Goal: Information Seeking & Learning: Learn about a topic

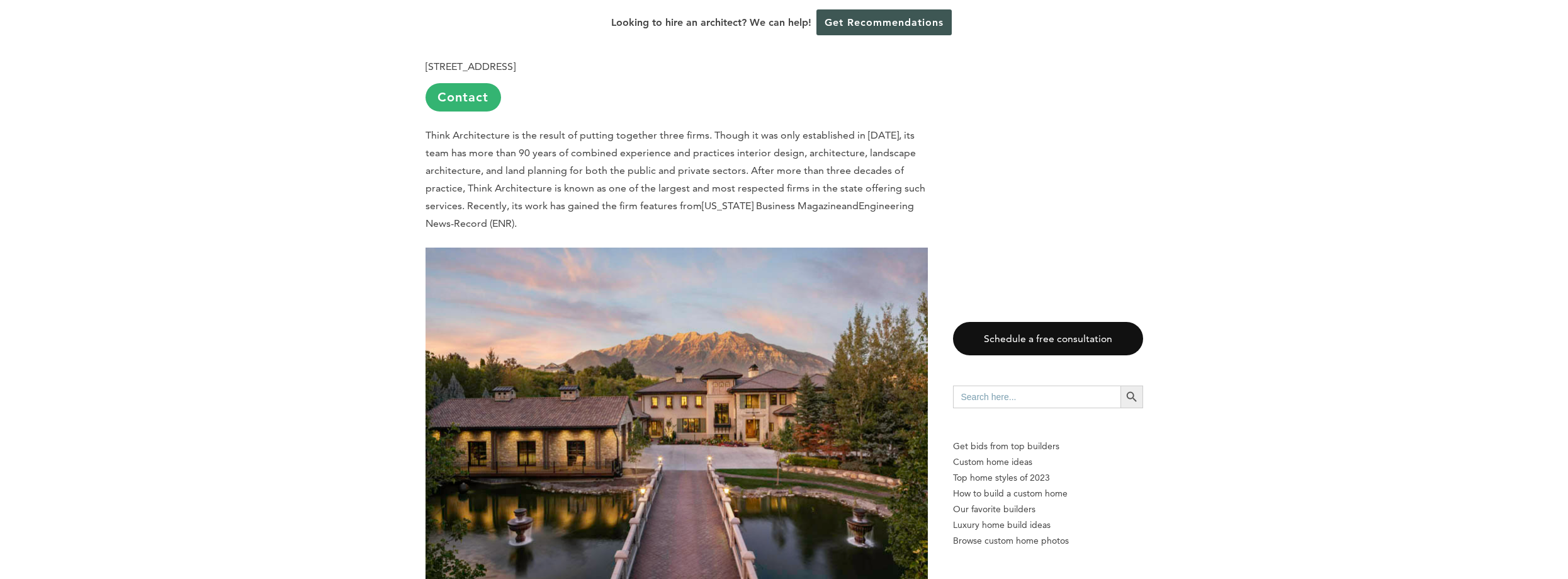
scroll to position [2835, 0]
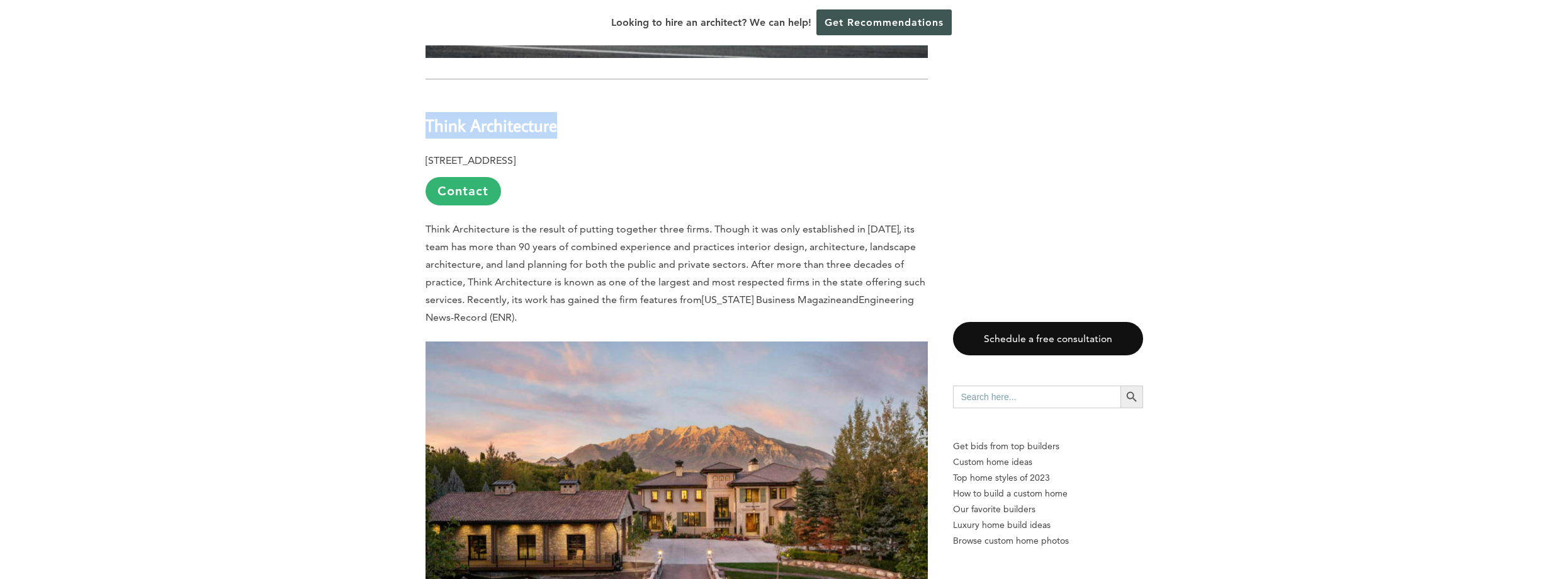
drag, startPoint x: 586, startPoint y: 92, endPoint x: 410, endPoint y: 88, distance: 176.0
copy b "Think Architecture"
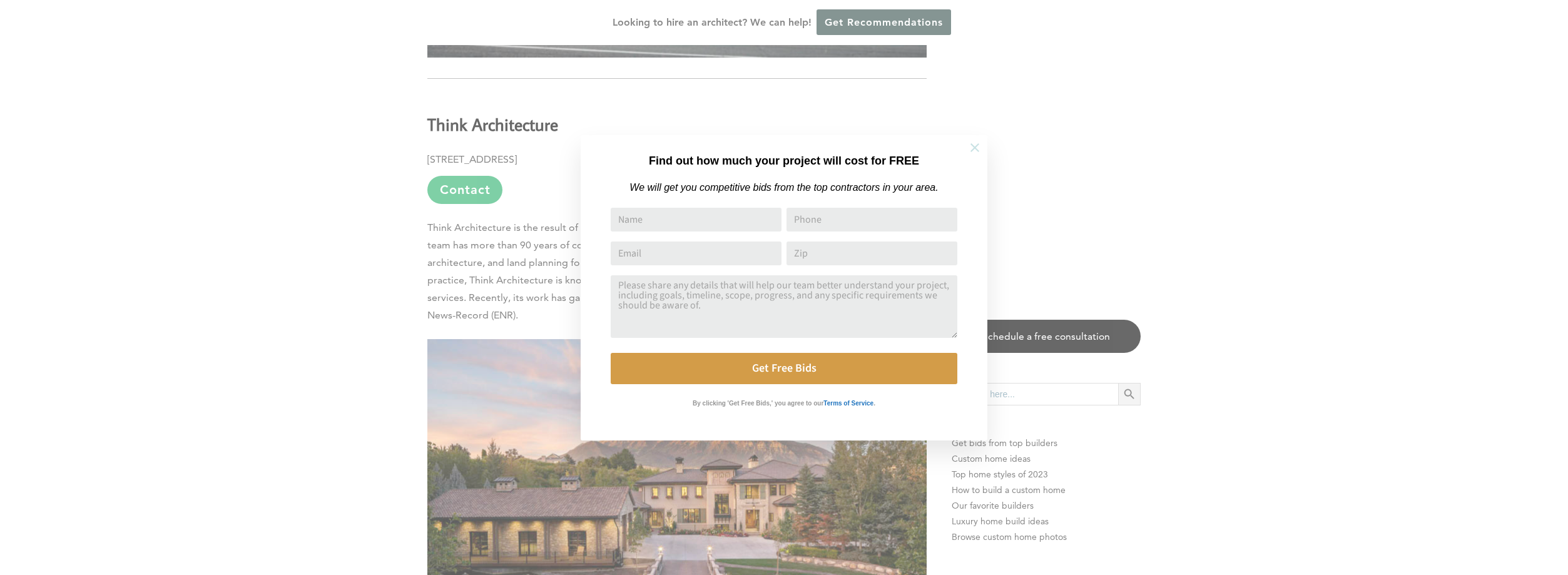
click at [970, 144] on icon at bounding box center [975, 148] width 14 height 14
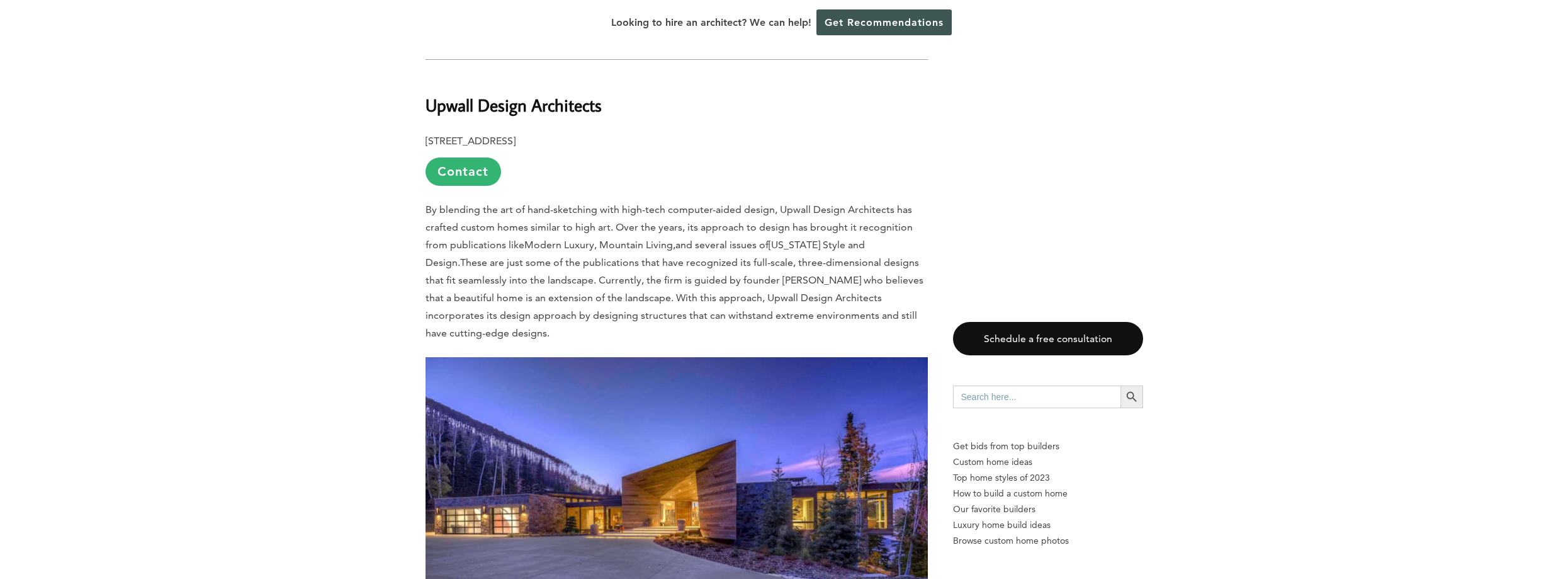
scroll to position [3464, 0]
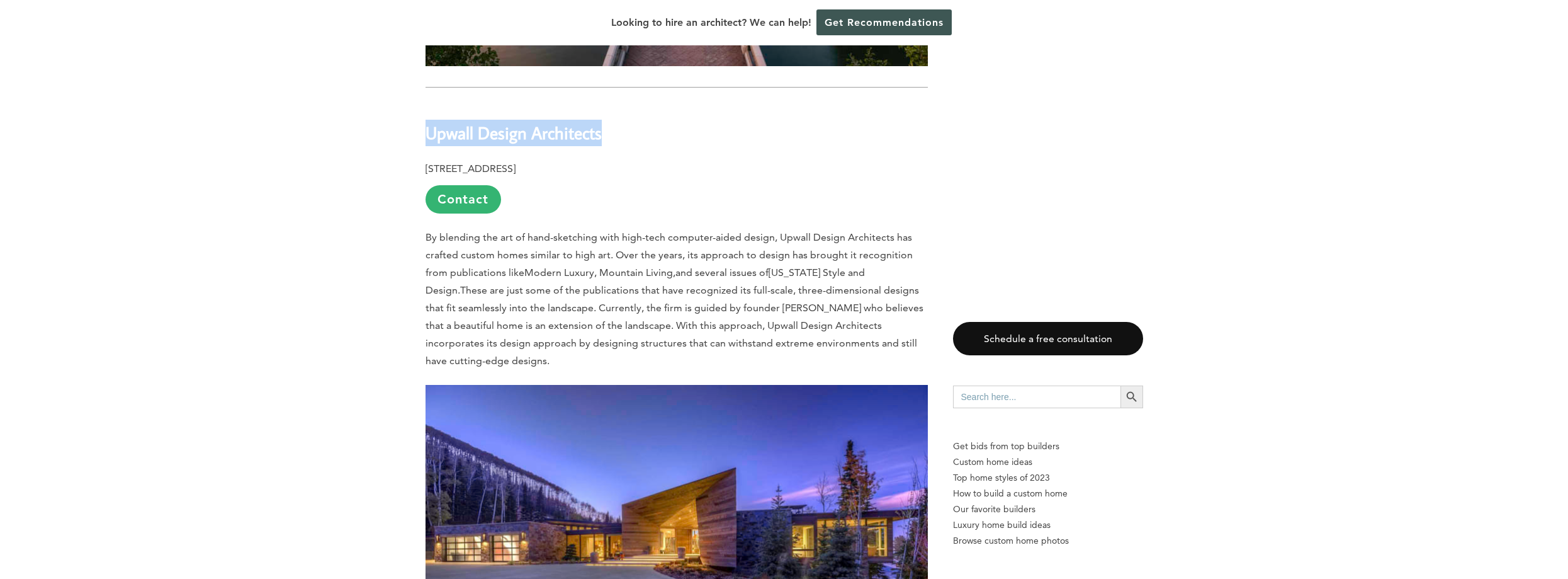
drag, startPoint x: 625, startPoint y: 95, endPoint x: 415, endPoint y: 91, distance: 210.0
copy b "Upwall Design Architects"
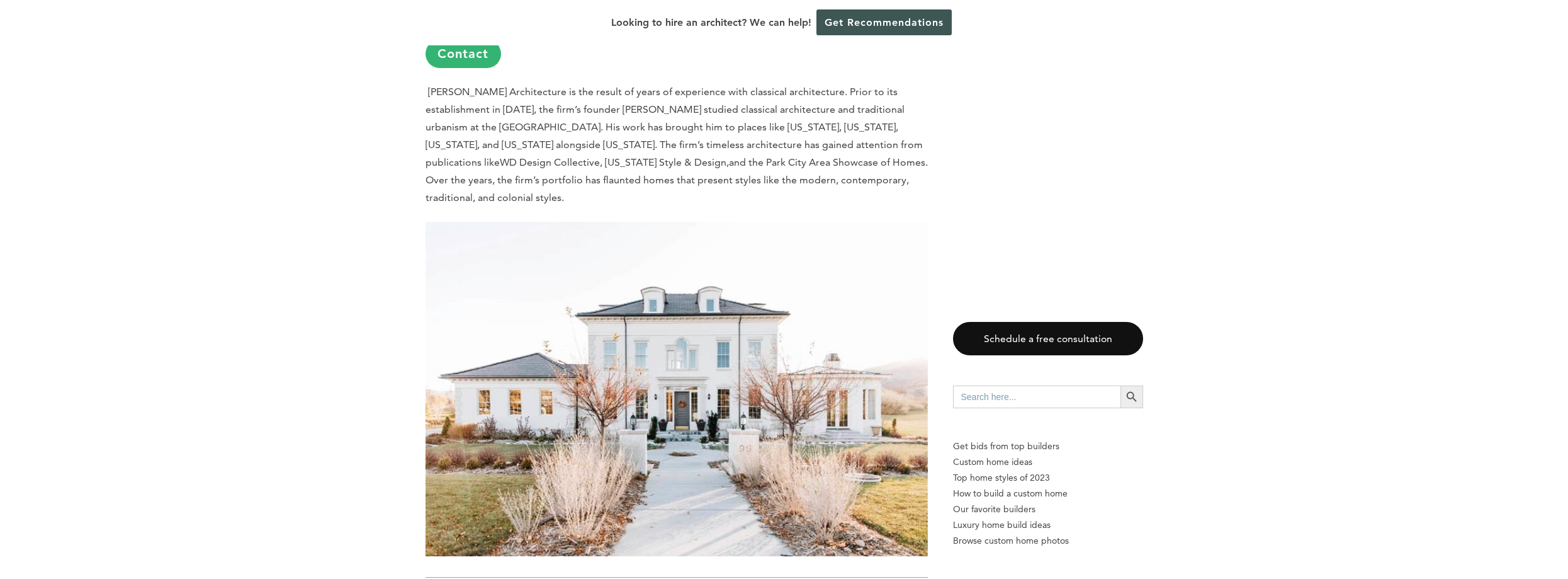
scroll to position [5354, 0]
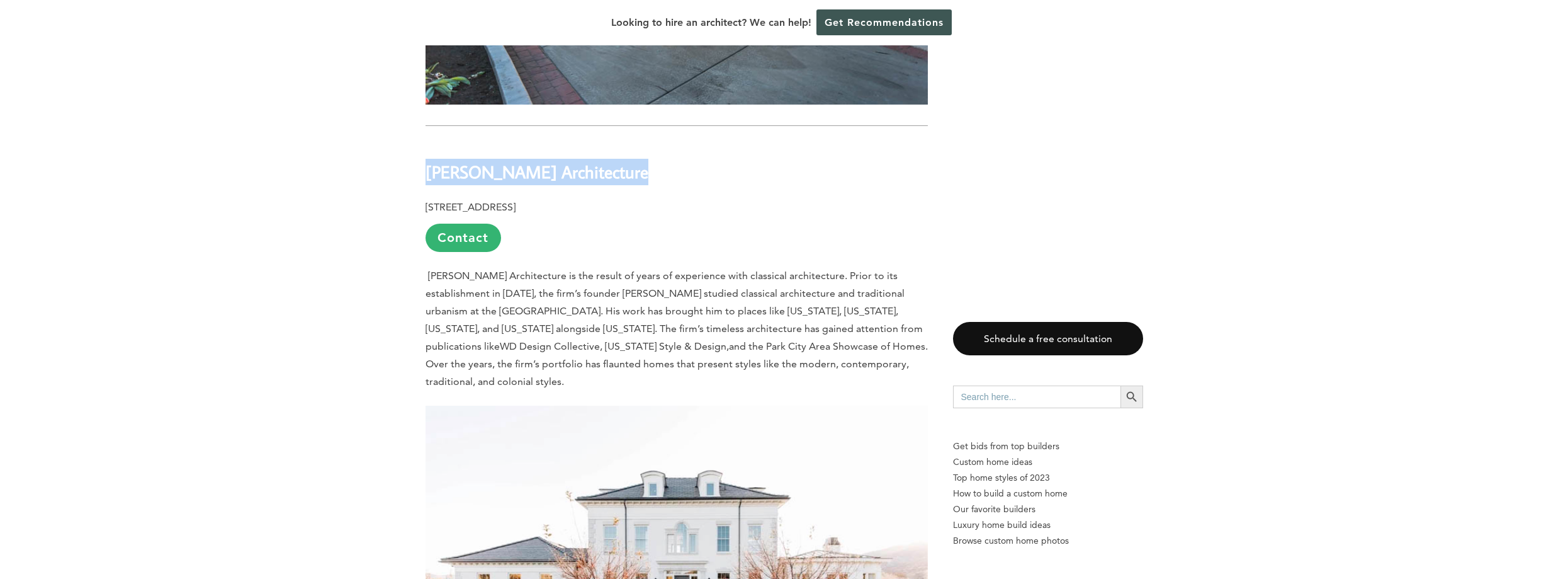
drag, startPoint x: 425, startPoint y: 122, endPoint x: 645, endPoint y: 121, distance: 220.0
copy b "[PERSON_NAME] Architecture"
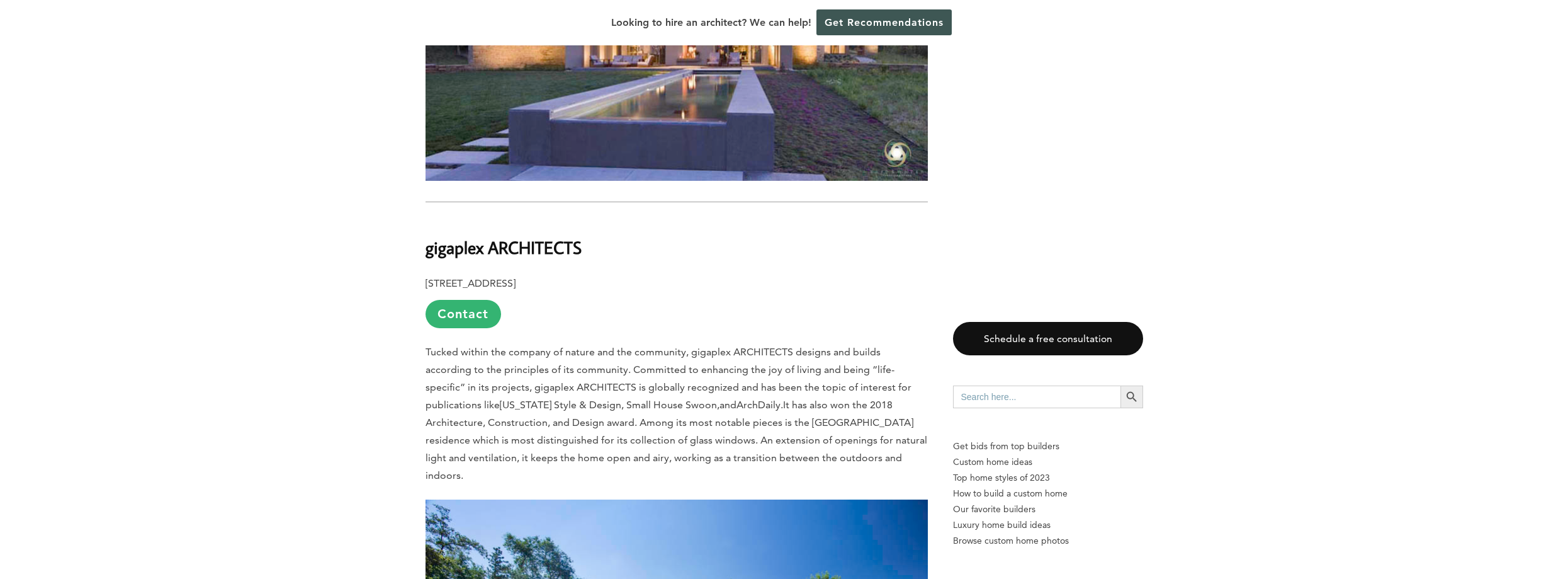
scroll to position [7244, 0]
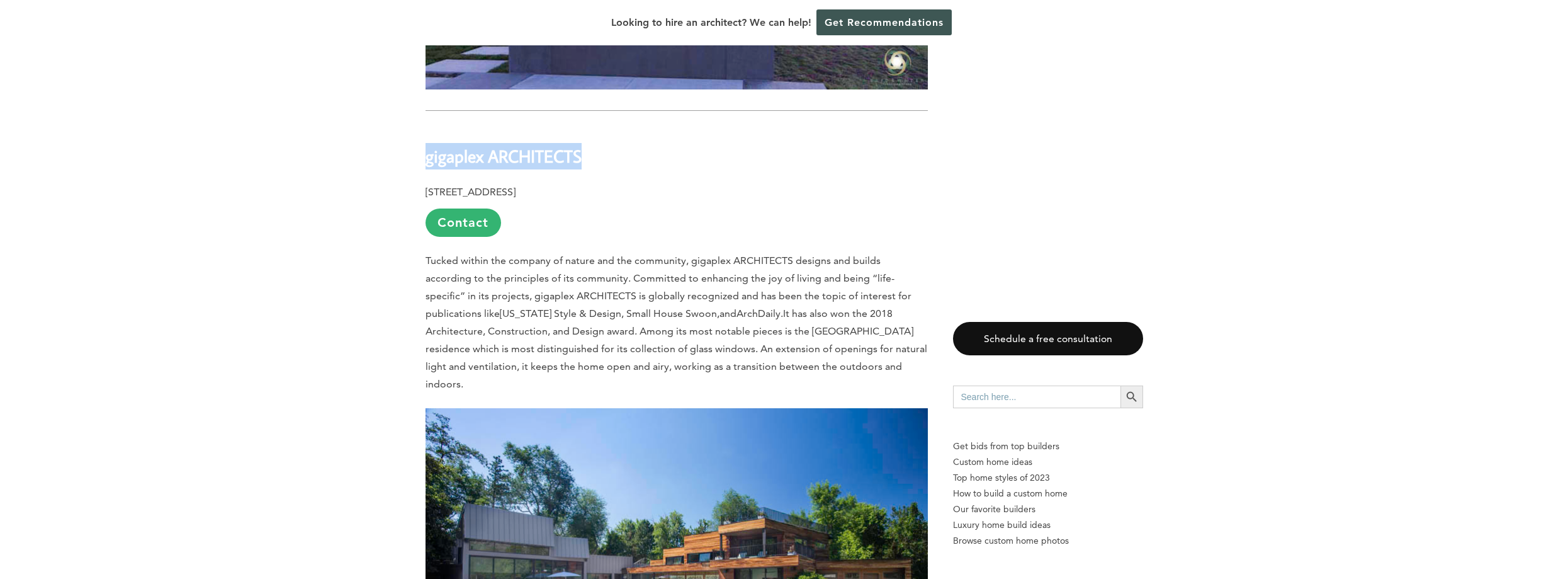
drag, startPoint x: 419, startPoint y: 69, endPoint x: 608, endPoint y: 57, distance: 189.4
copy b "gigaplex ARCHITECTS"
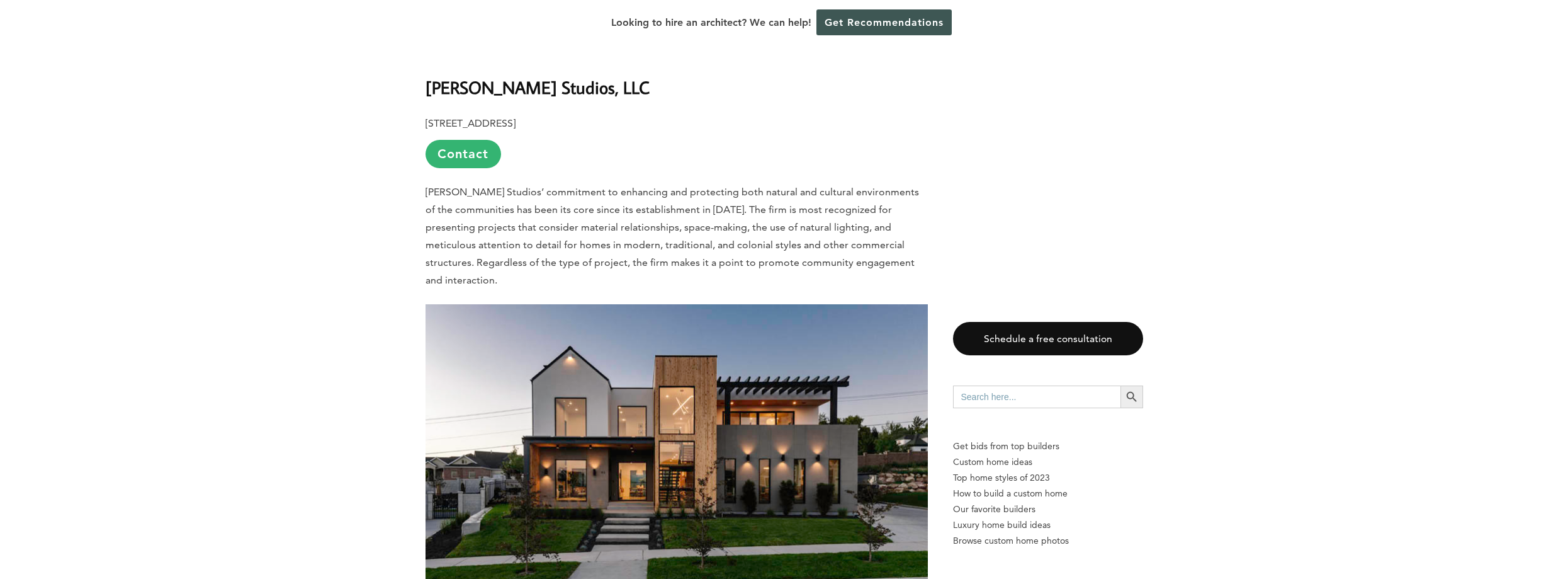
scroll to position [9071, 0]
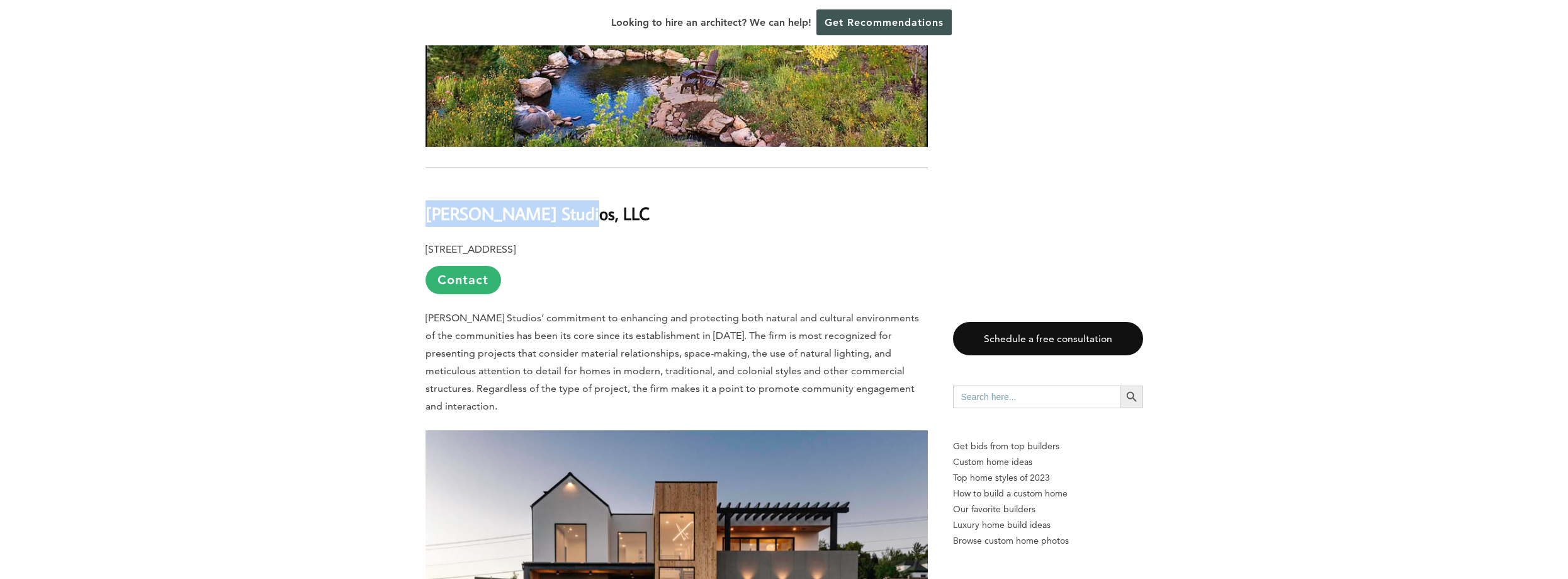
drag, startPoint x: 646, startPoint y: 85, endPoint x: 389, endPoint y: 82, distance: 257.0
copy b "[PERSON_NAME] Studios, LLC"
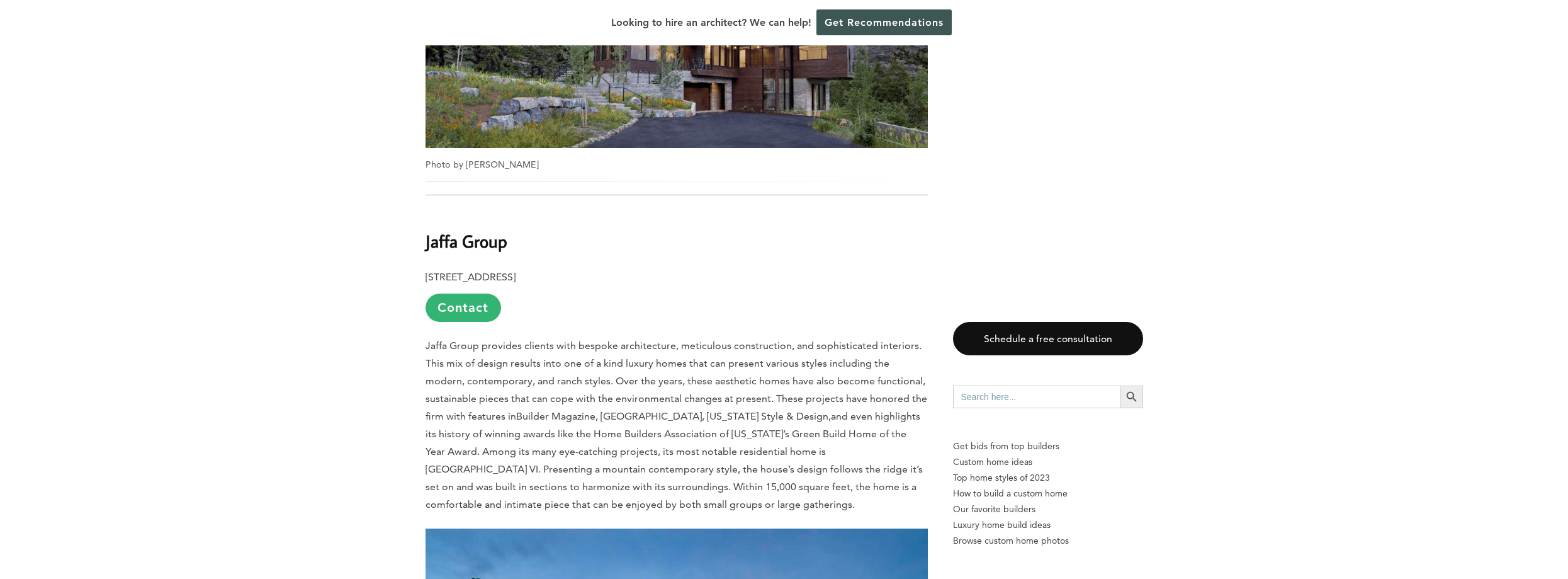
scroll to position [1322, 0]
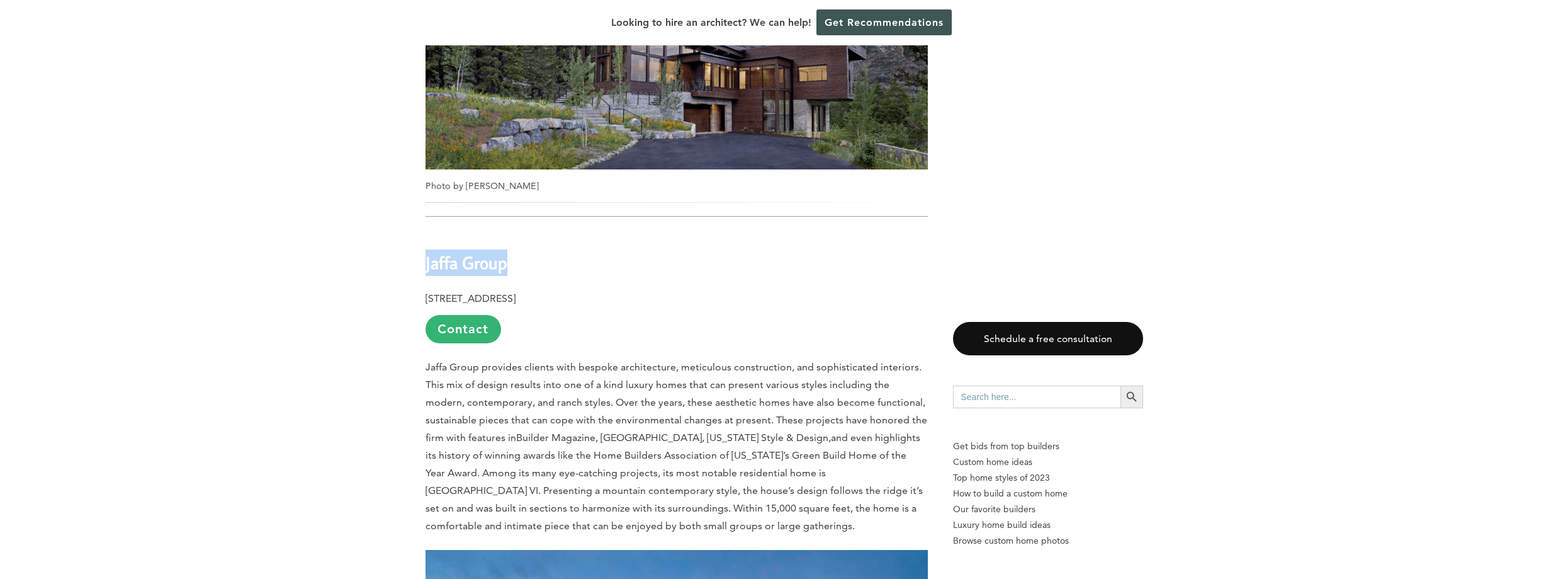
drag, startPoint x: 497, startPoint y: 246, endPoint x: 402, endPoint y: 245, distance: 95.0
copy b "Jaffa Group"
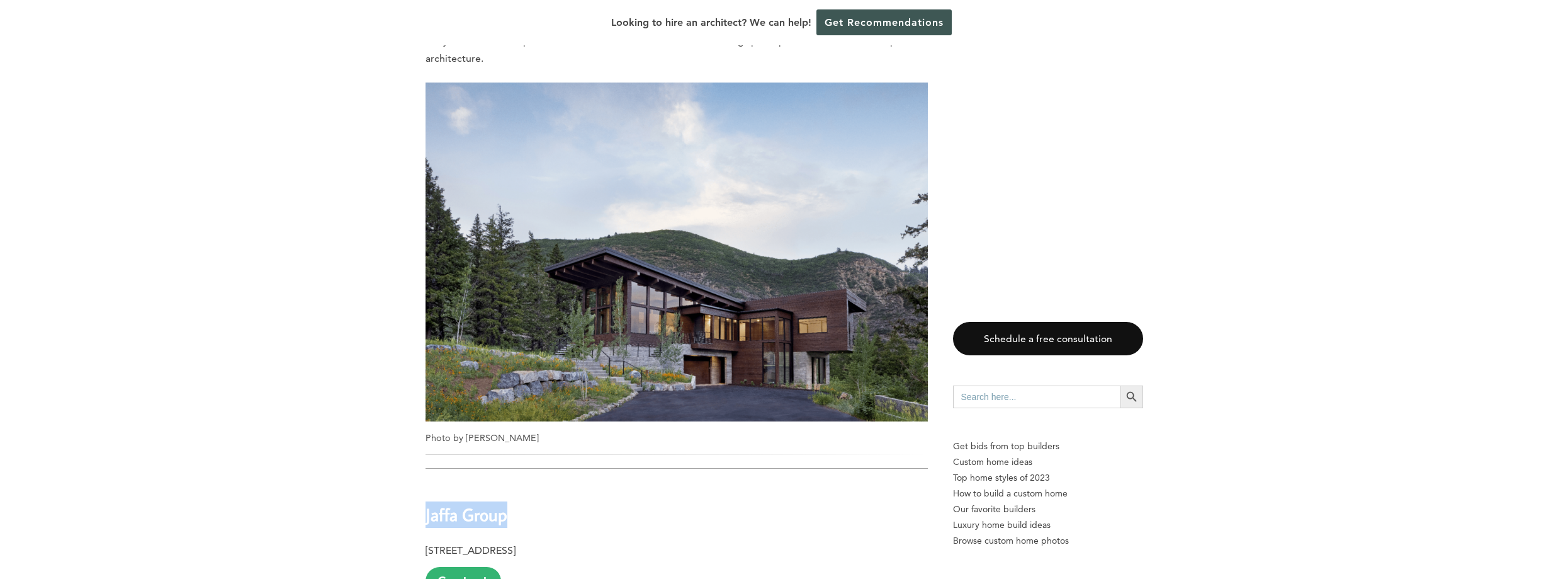
scroll to position [630, 0]
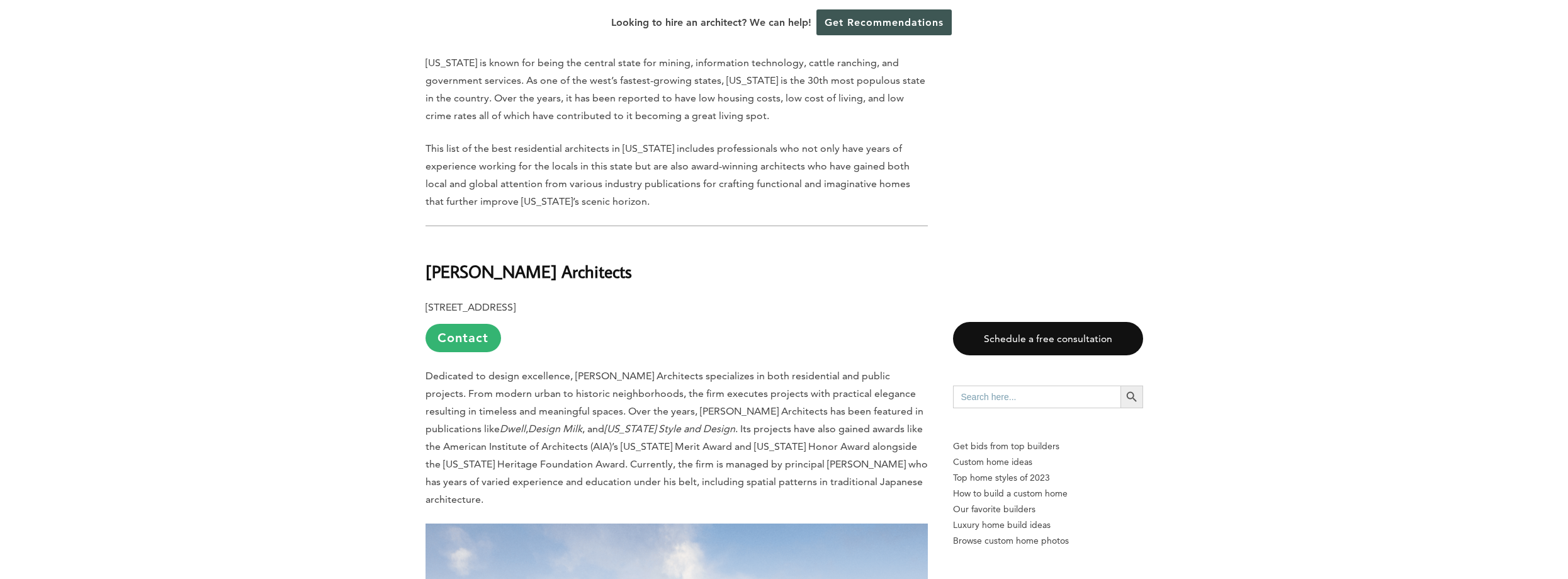
click at [560, 250] on h2 "[PERSON_NAME] Architects" at bounding box center [676, 262] width 503 height 43
drag, startPoint x: 574, startPoint y: 264, endPoint x: 425, endPoint y: 270, distance: 149.1
click at [425, 270] on h2 "[PERSON_NAME] Architects" at bounding box center [676, 262] width 503 height 43
copy b "[PERSON_NAME] Architects"
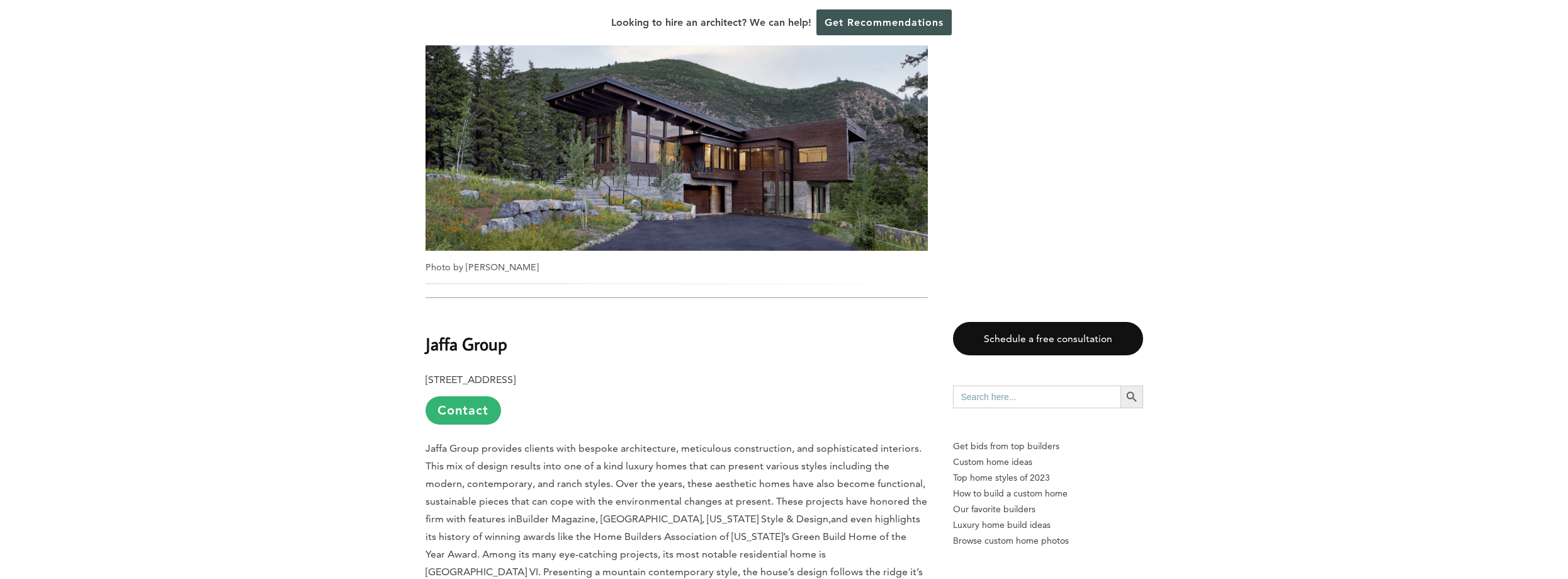
scroll to position [1260, 0]
